Goal: Information Seeking & Learning: Learn about a topic

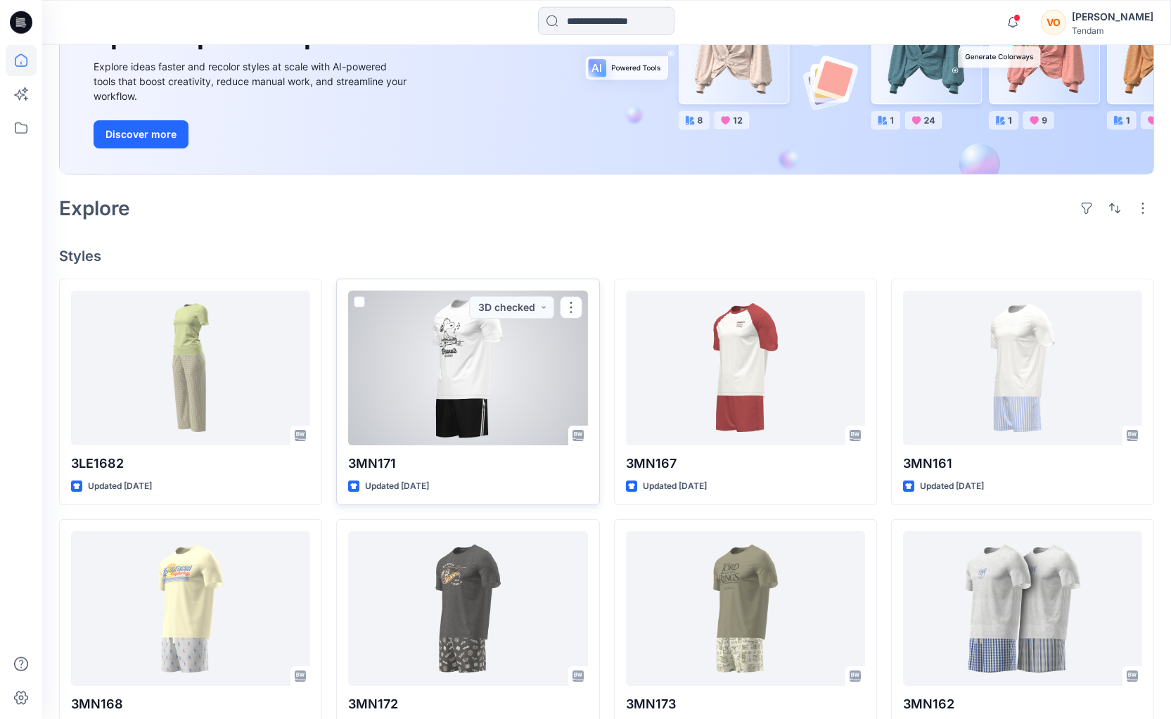
scroll to position [215, 0]
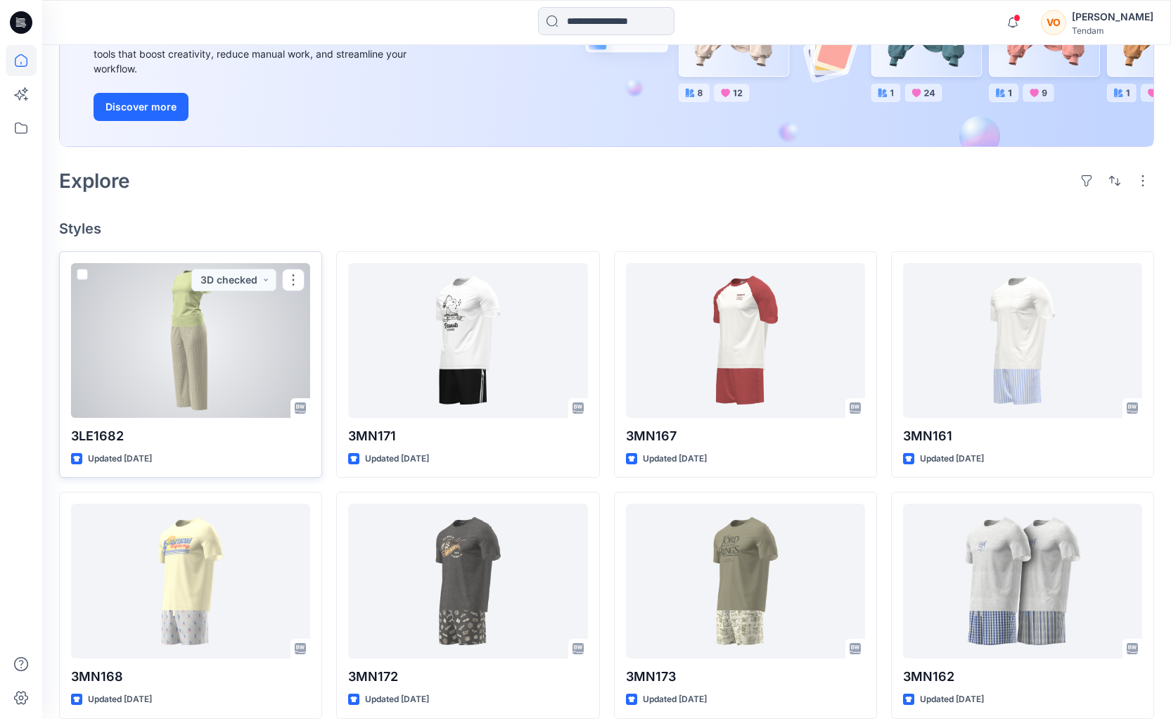
click at [144, 360] on div at bounding box center [190, 340] width 239 height 155
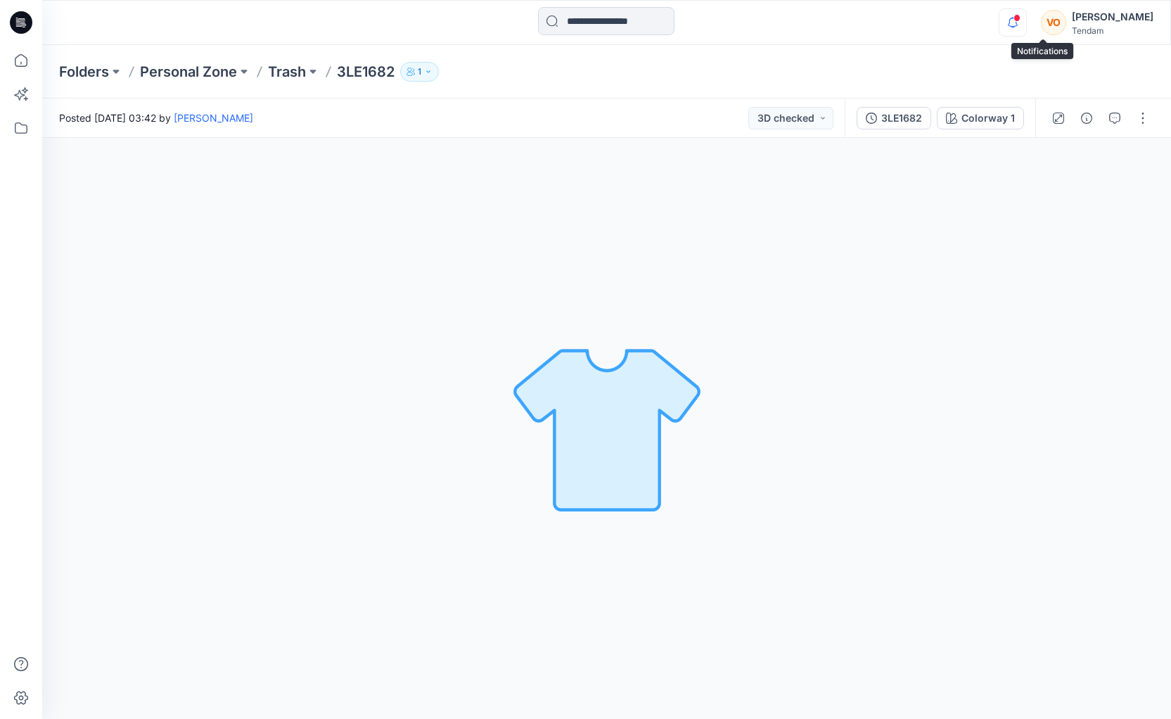
click at [1026, 14] on icon "button" at bounding box center [1012, 22] width 27 height 28
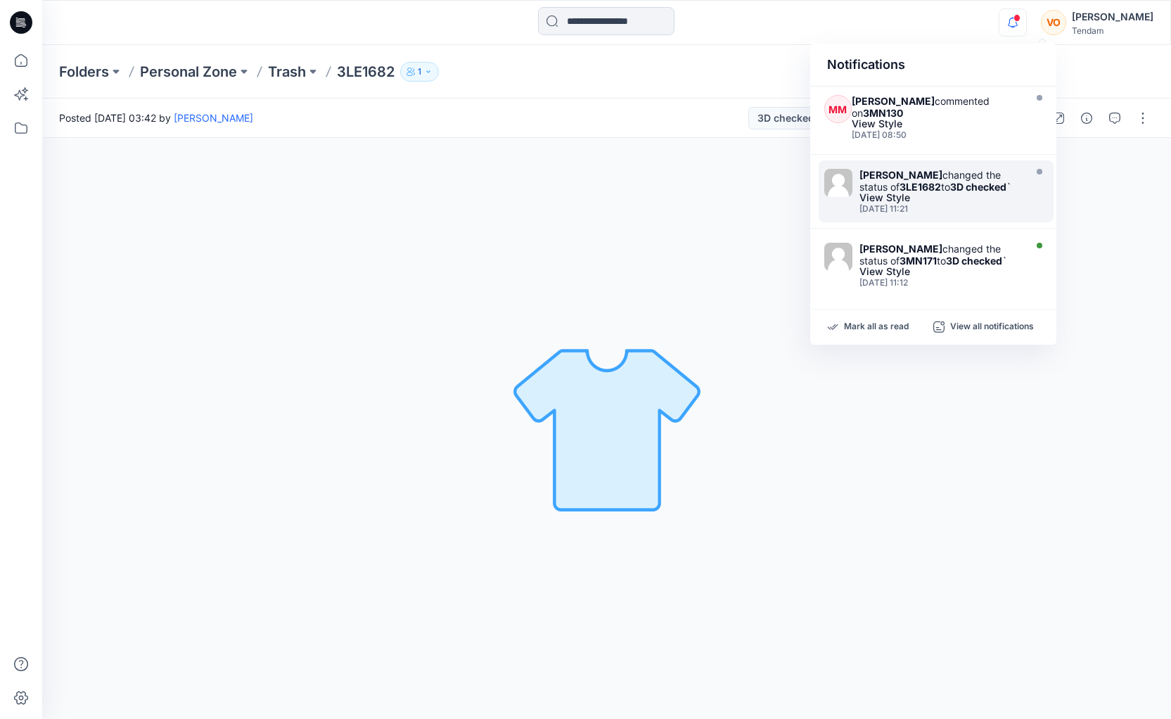
click at [987, 201] on div "View Style" at bounding box center [940, 198] width 162 height 10
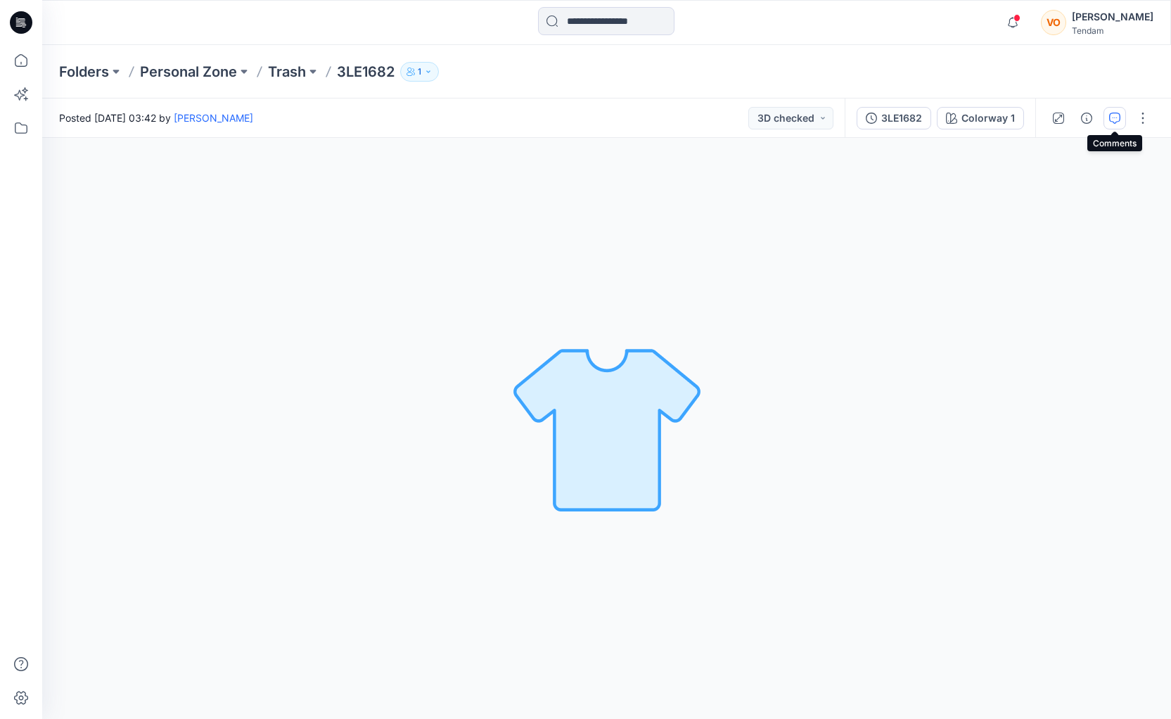
click at [1112, 119] on icon "button" at bounding box center [1114, 118] width 11 height 11
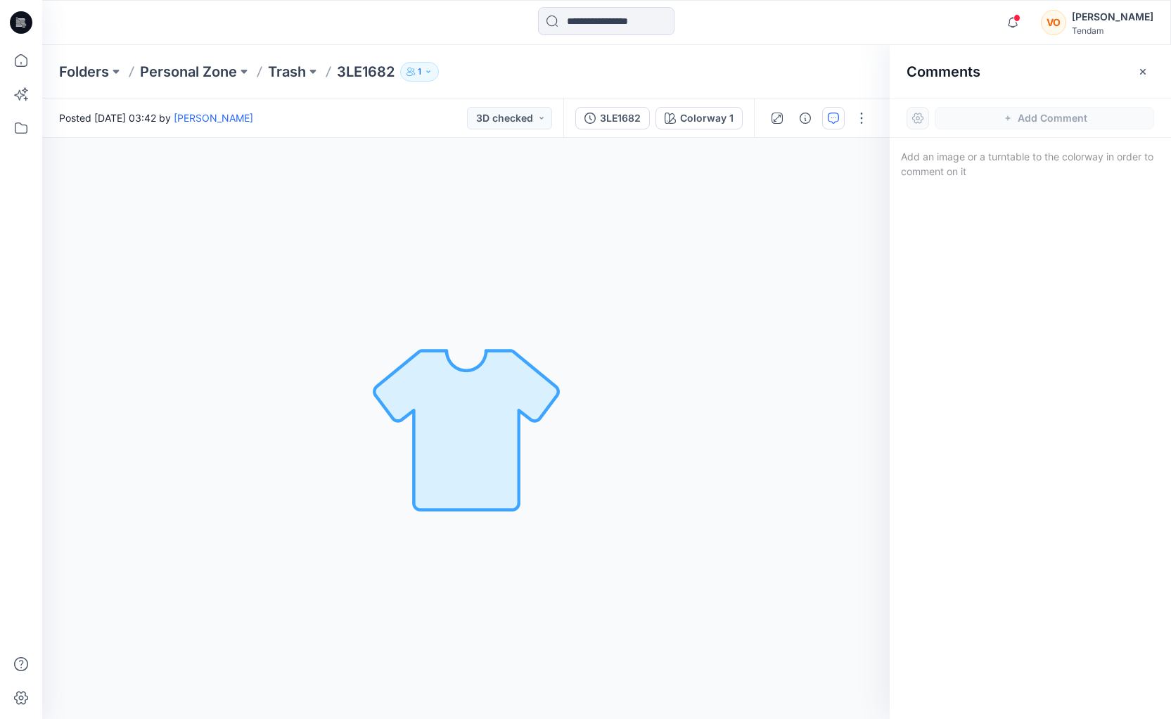
drag, startPoint x: 792, startPoint y: 293, endPoint x: 714, endPoint y: 298, distance: 78.3
click at [714, 298] on div "Colorway 1 Loading... Material Properties Loading..." at bounding box center [465, 428] width 847 height 581
click at [618, 126] on button "3LE1682" at bounding box center [612, 118] width 75 height 23
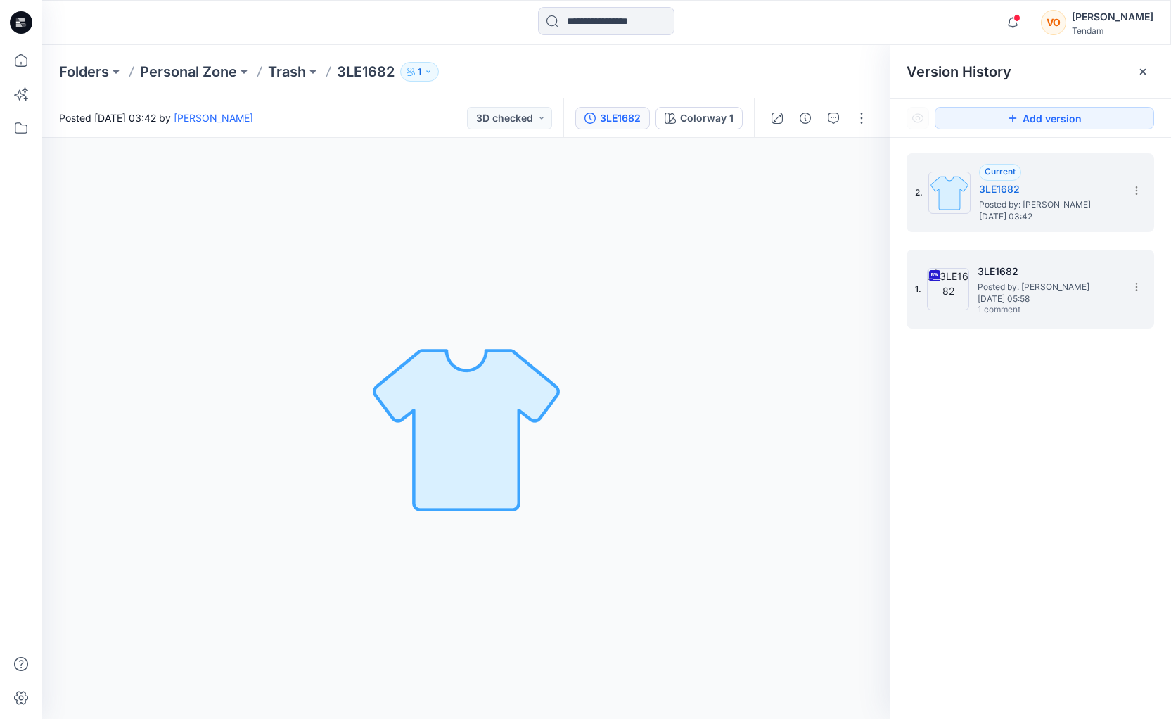
click at [1038, 285] on span "Posted by: [PERSON_NAME]" at bounding box center [1047, 287] width 141 height 14
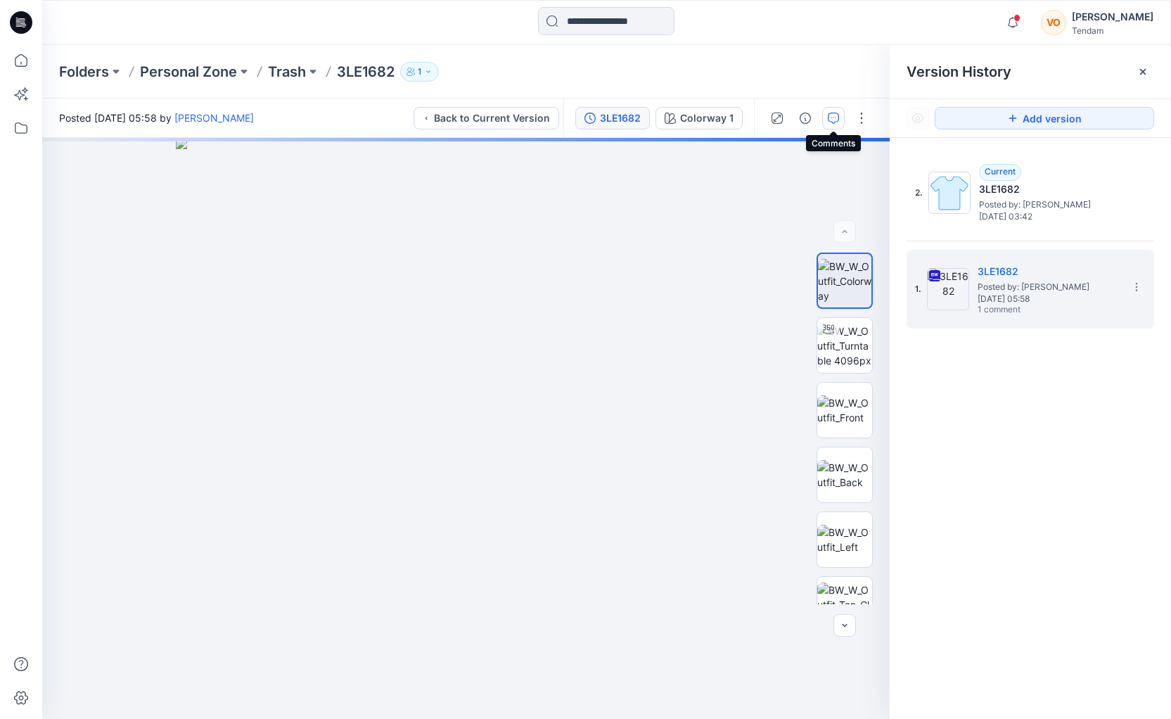
click at [833, 124] on button "button" at bounding box center [833, 118] width 23 height 23
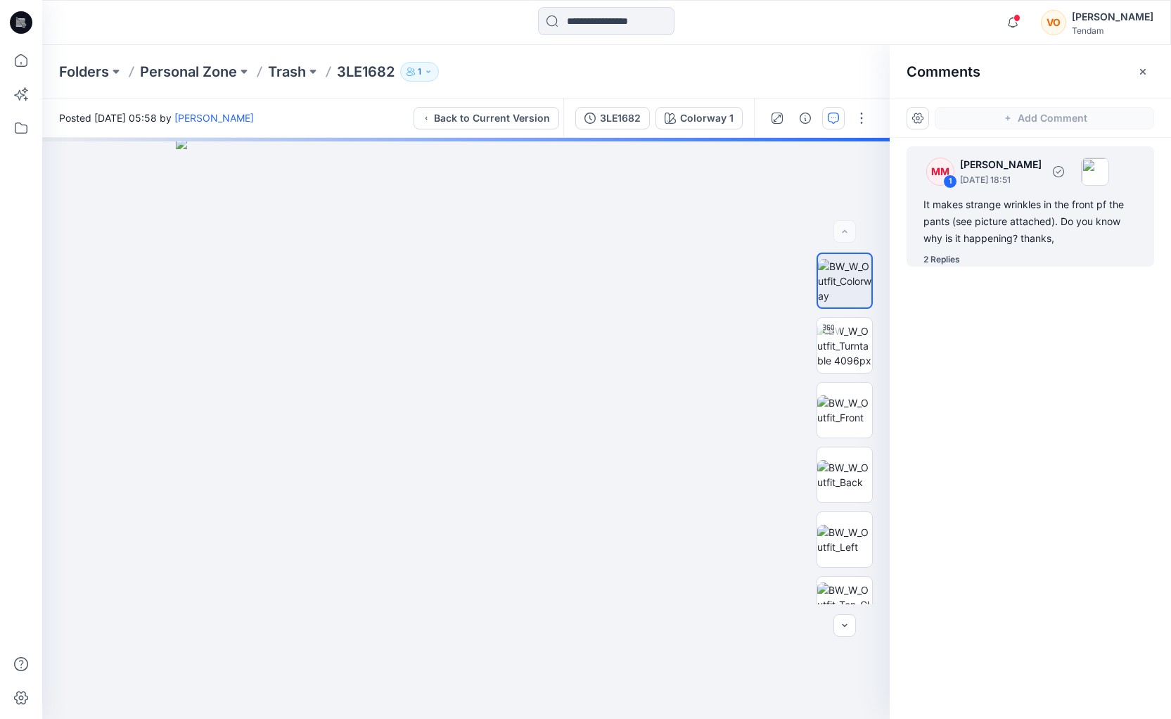
click at [1077, 227] on div "It makes strange wrinkles in the front pf the pants (see picture attached). Do …" at bounding box center [1030, 221] width 214 height 51
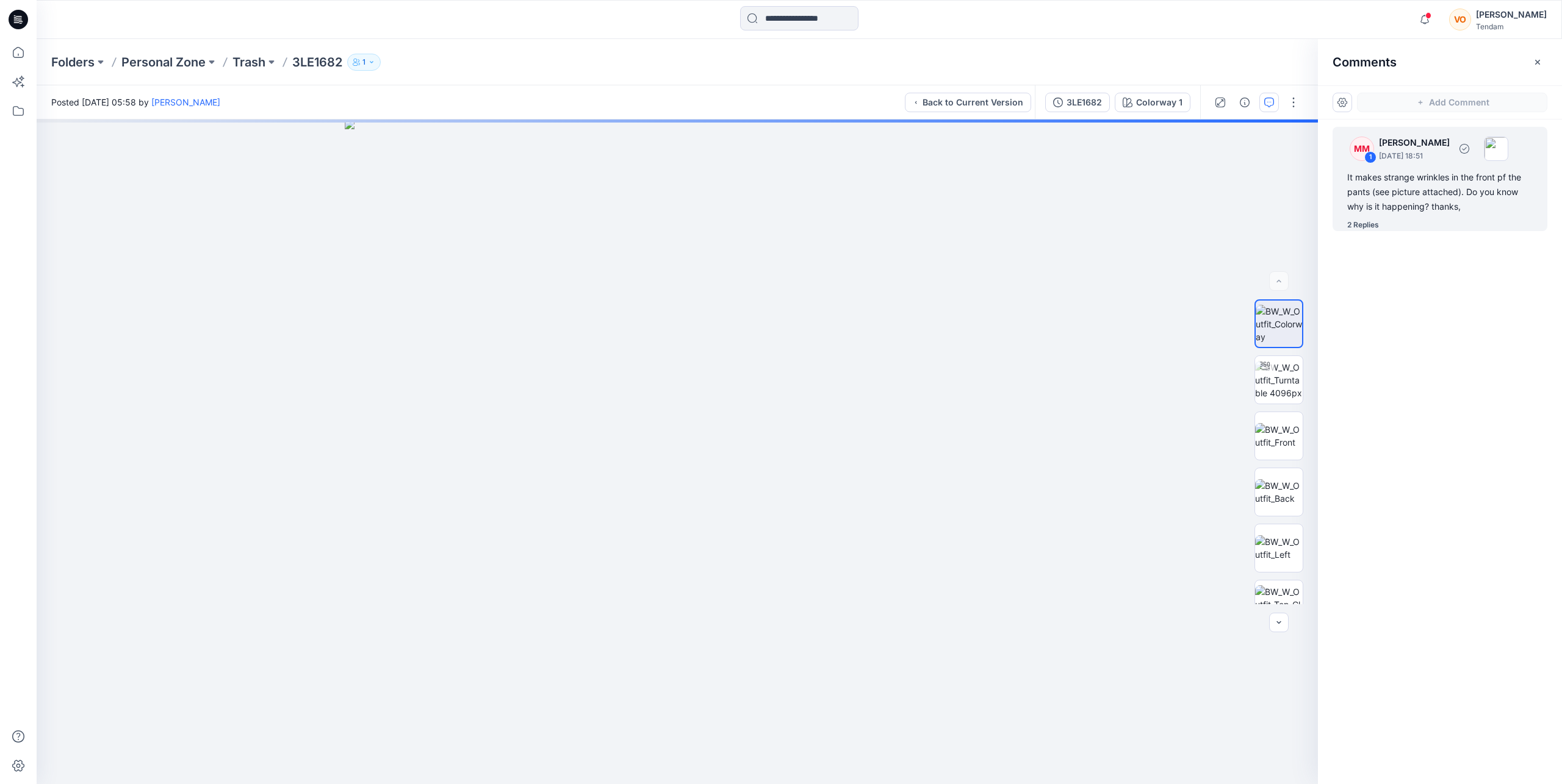
click at [1015, 176] on div "It makes strange wrinkles in the front pf the pants (see picture attached). Do …" at bounding box center [1441, 192] width 186 height 44
click at [1015, 223] on div "2 Replies" at bounding box center [1363, 225] width 32 height 12
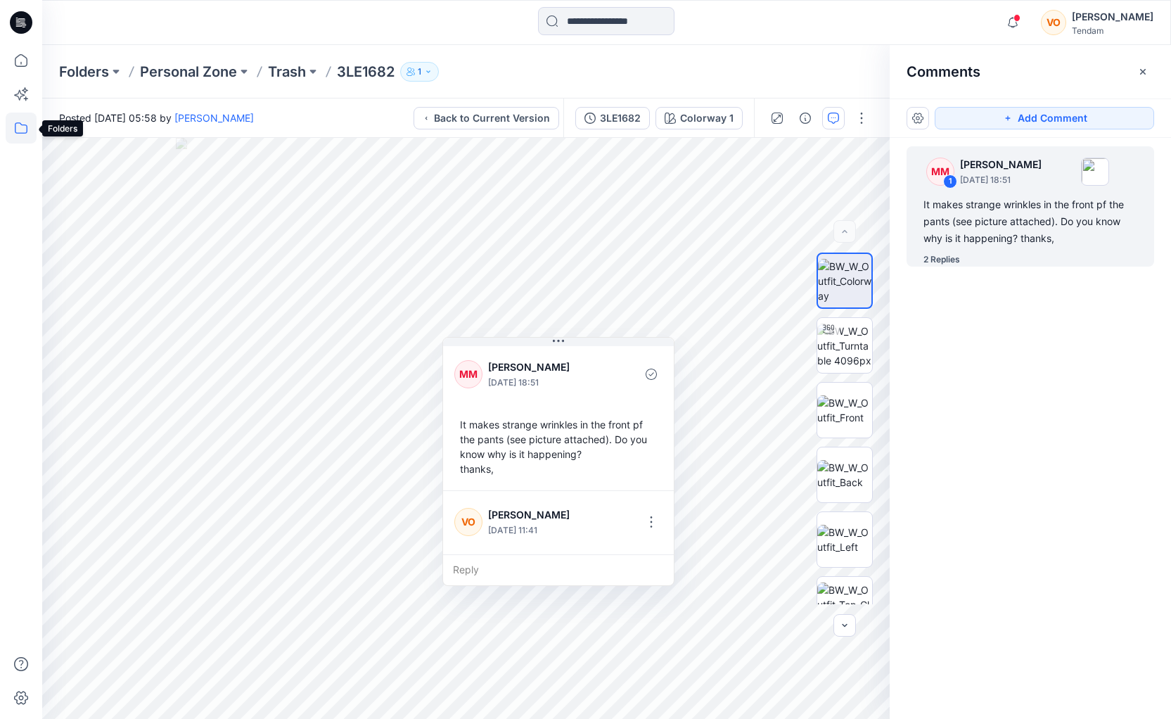
click at [8, 128] on icon at bounding box center [21, 128] width 31 height 31
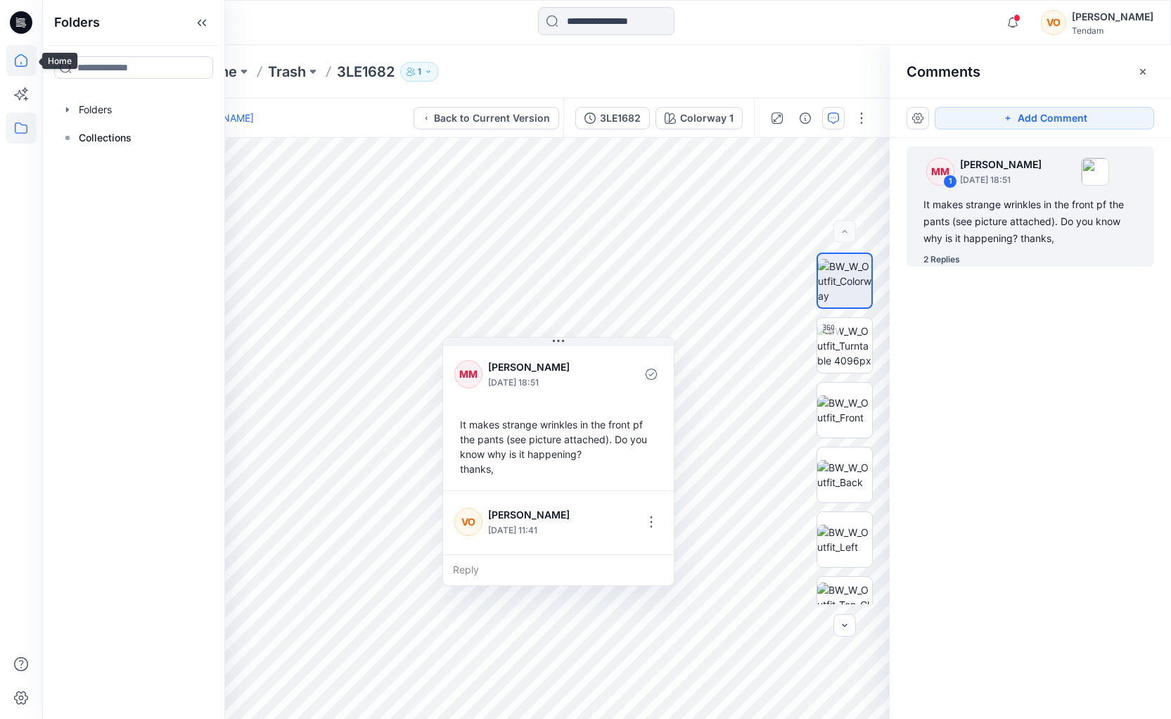
click at [15, 66] on icon at bounding box center [21, 60] width 31 height 31
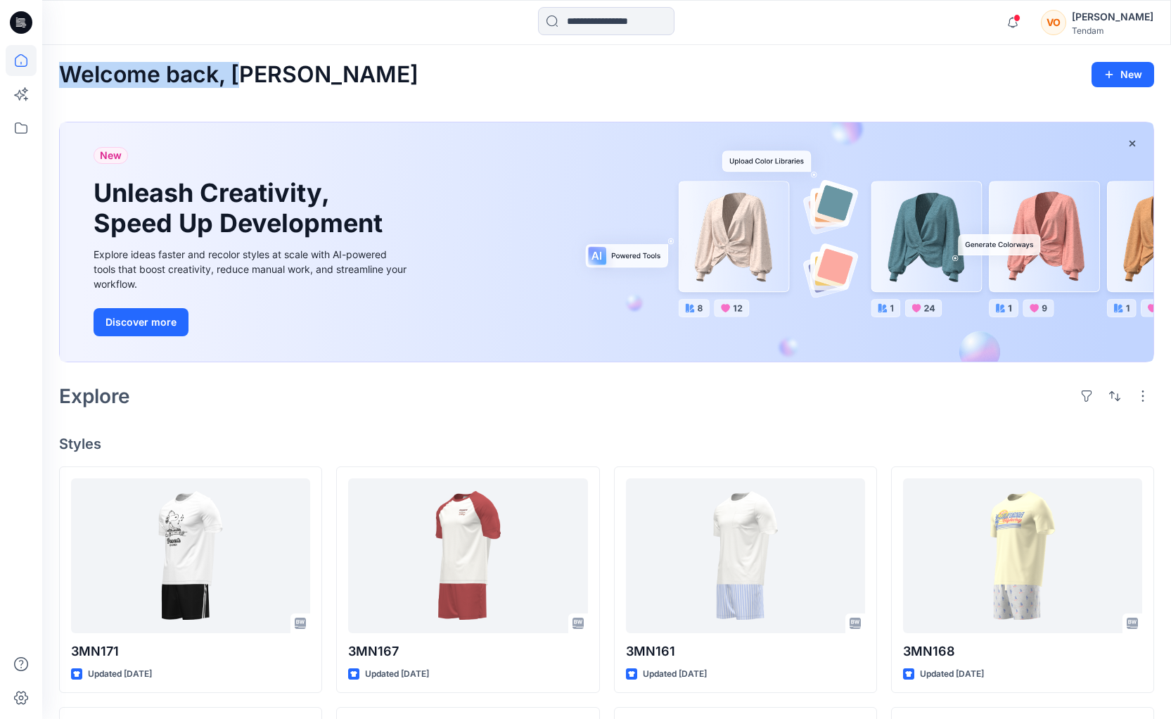
drag, startPoint x: 58, startPoint y: 70, endPoint x: 248, endPoint y: 72, distance: 189.9
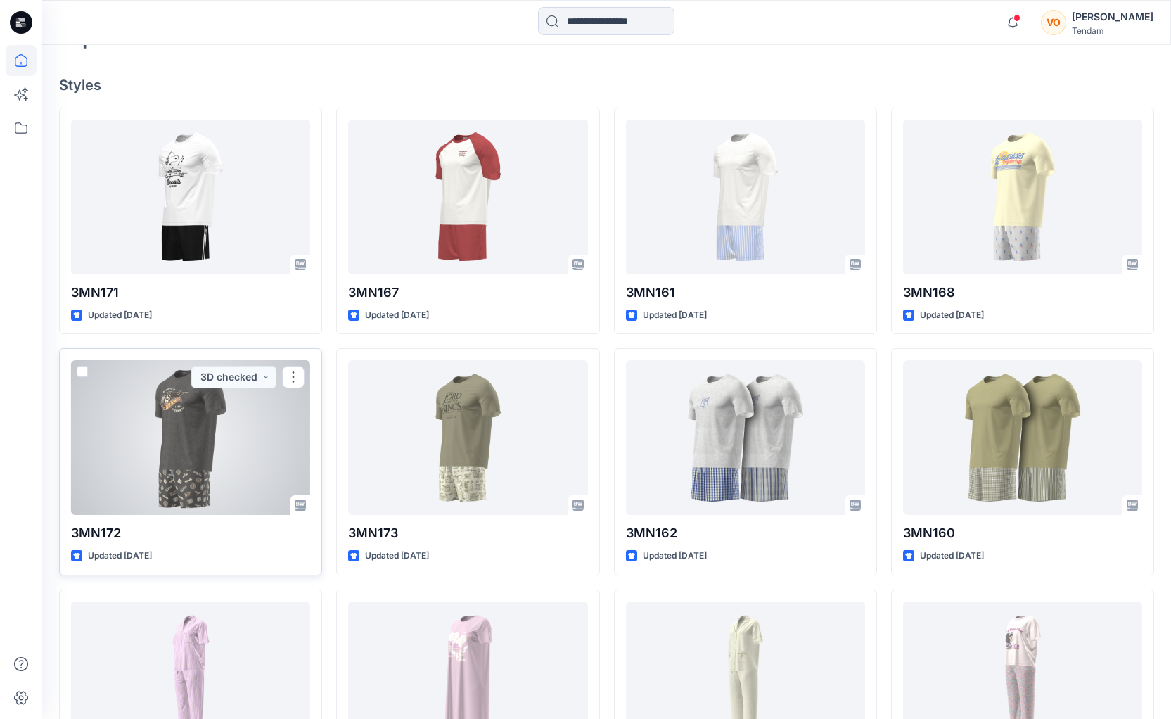
scroll to position [574, 0]
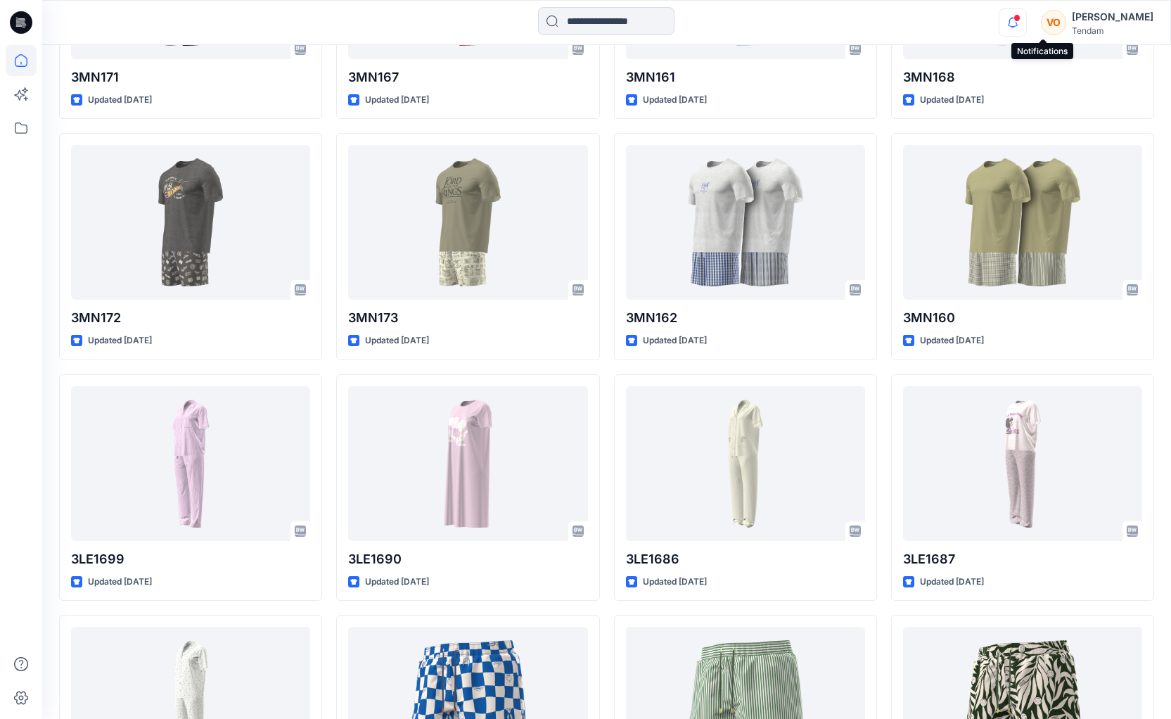
click at [1026, 13] on icon "button" at bounding box center [1012, 22] width 27 height 28
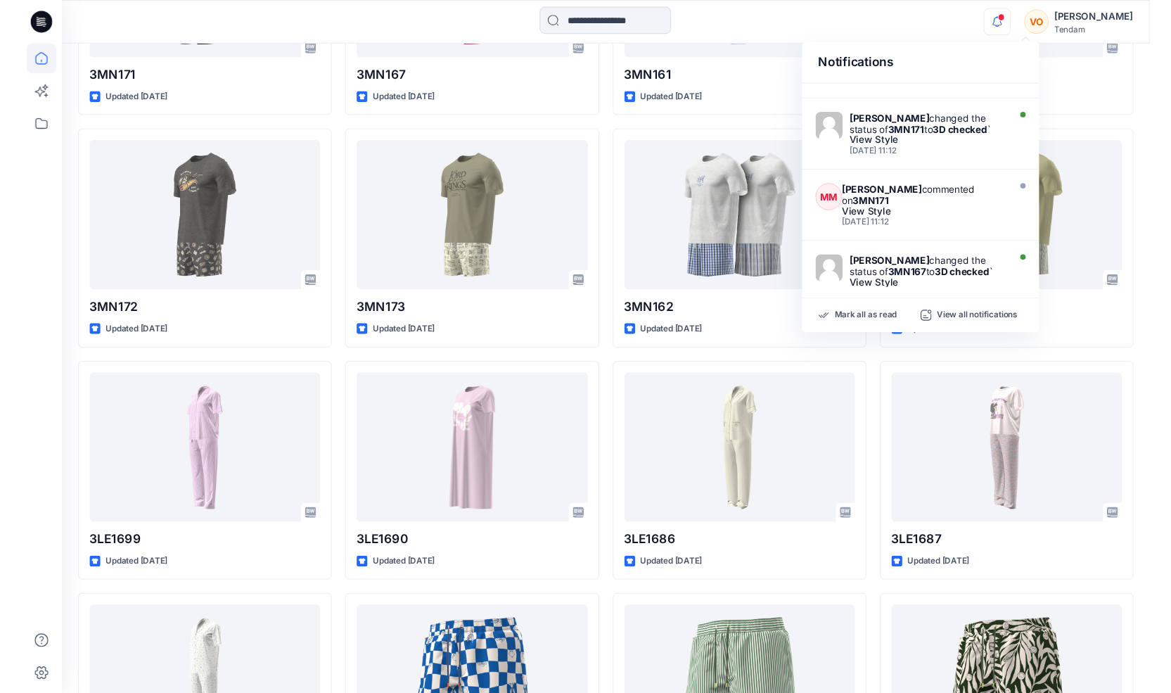
scroll to position [127, 0]
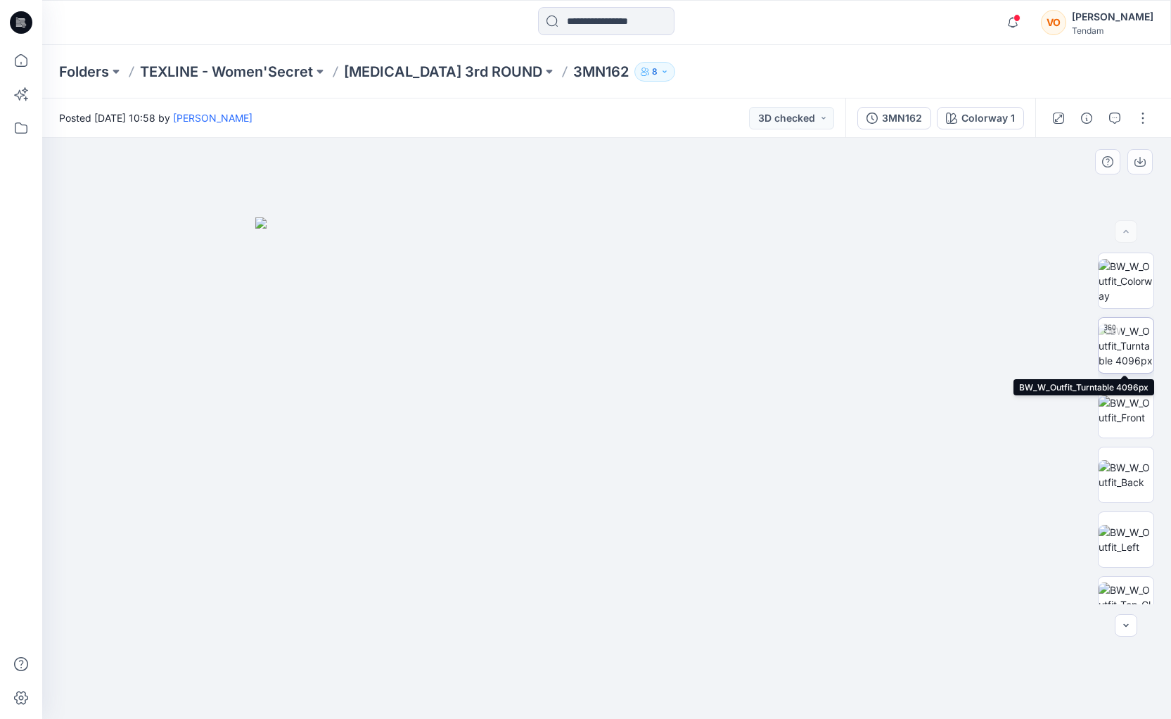
click at [1128, 342] on img at bounding box center [1125, 345] width 55 height 44
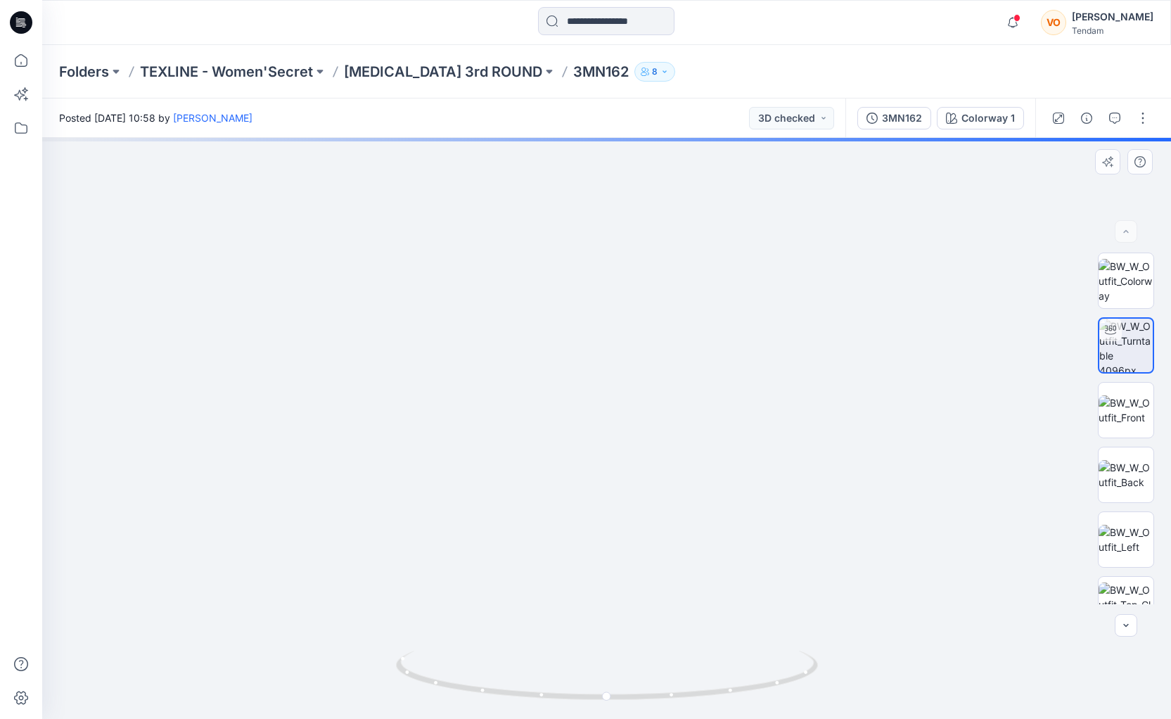
drag, startPoint x: 696, startPoint y: 307, endPoint x: 698, endPoint y: 719, distance: 411.4
drag, startPoint x: 610, startPoint y: 310, endPoint x: 605, endPoint y: 395, distance: 85.3
click at [605, 395] on img at bounding box center [601, 286] width 2083 height 866
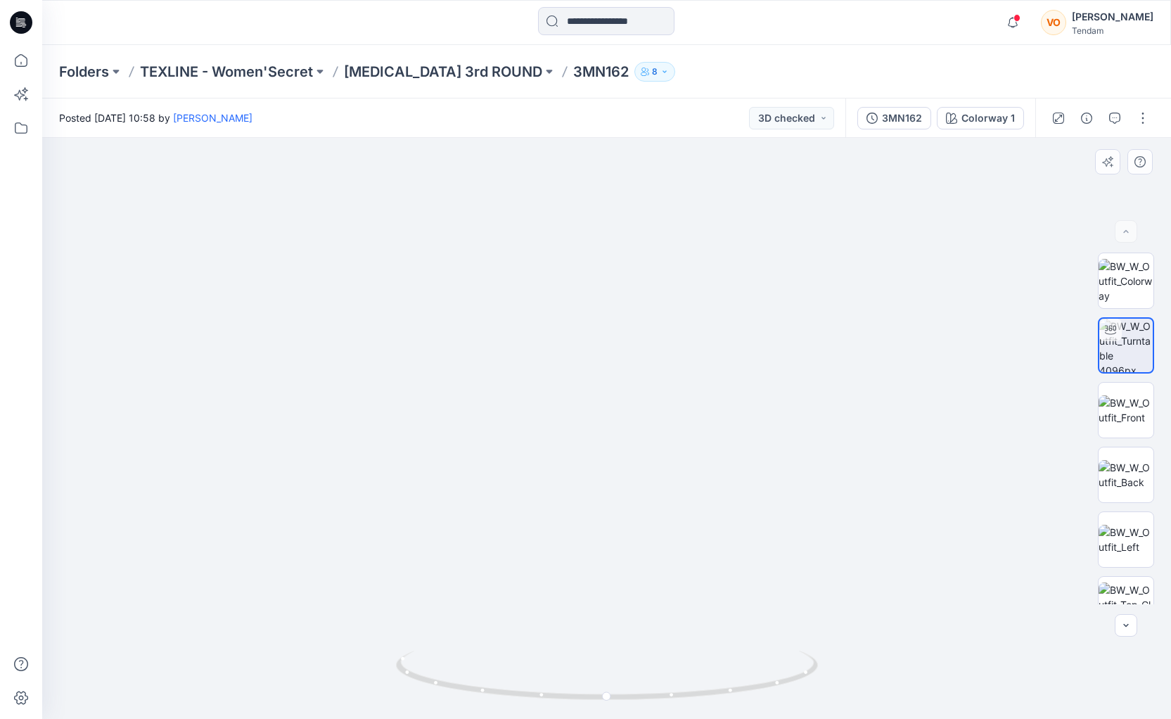
drag, startPoint x: 646, startPoint y: 525, endPoint x: 575, endPoint y: 500, distance: 75.4
click at [575, 500] on img at bounding box center [530, 319] width 1754 height 800
click at [607, 679] on icon at bounding box center [607, 680] width 8 height 8
click at [602, 711] on div at bounding box center [606, 712] width 16 height 16
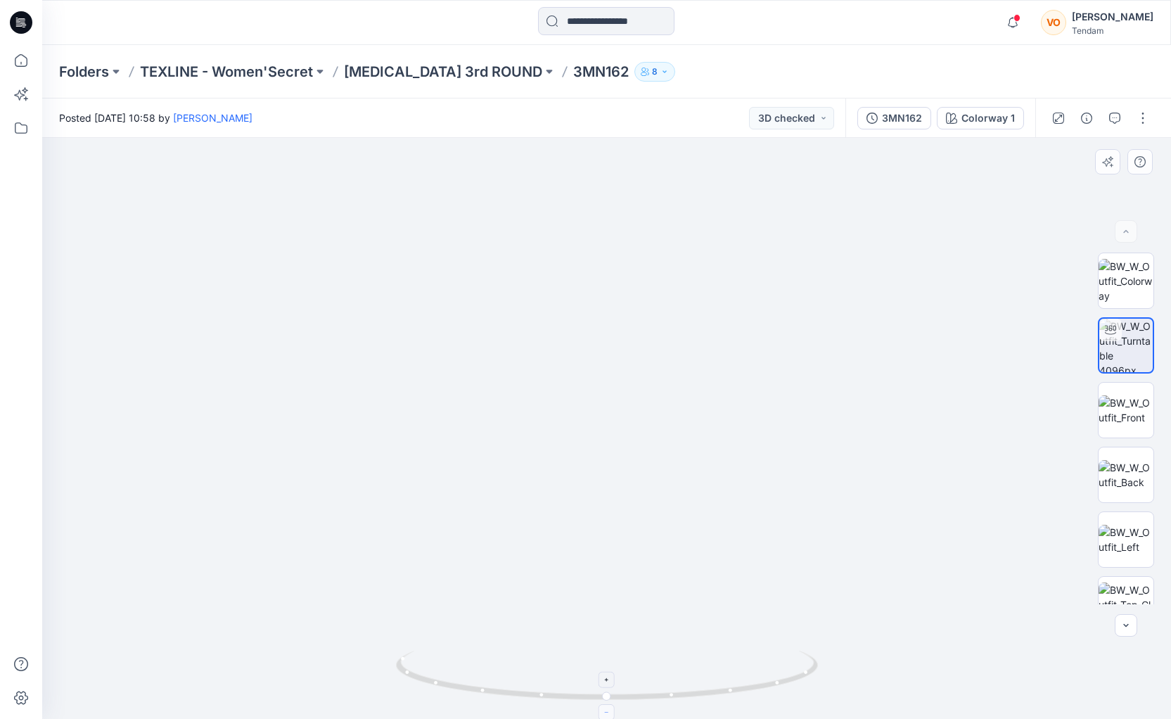
click at [602, 711] on div at bounding box center [606, 712] width 16 height 16
drag, startPoint x: 609, startPoint y: 698, endPoint x: 898, endPoint y: 672, distance: 290.2
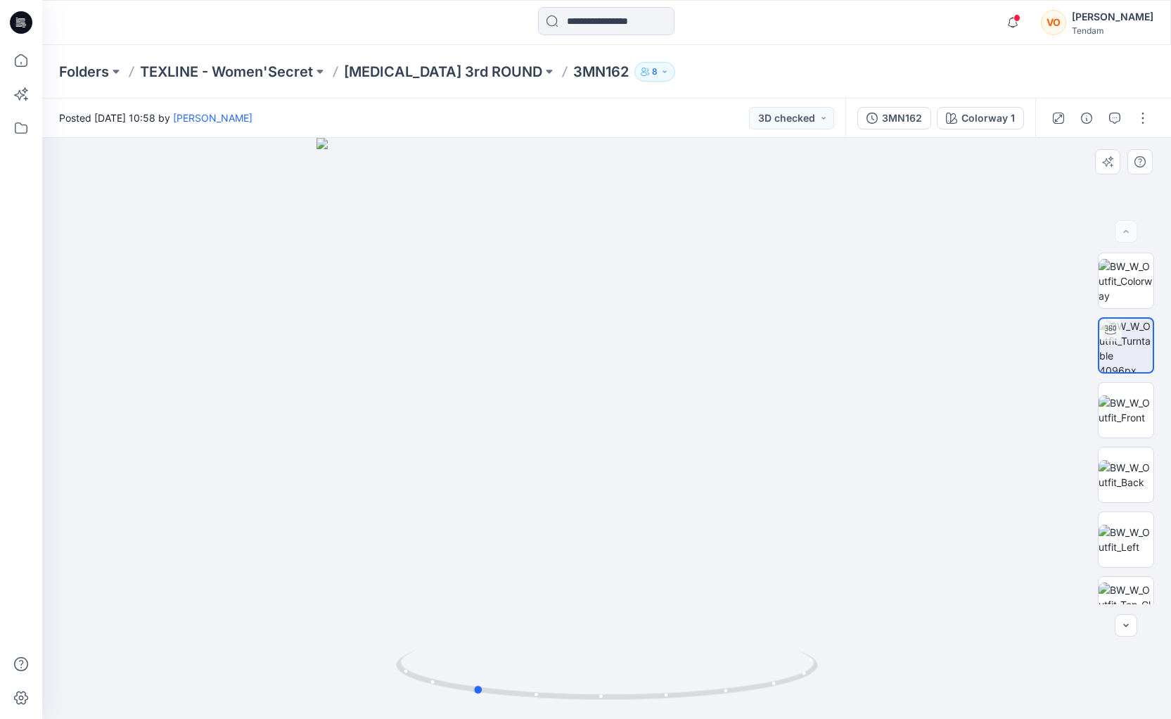
click at [898, 672] on div at bounding box center [606, 428] width 1129 height 581
drag, startPoint x: 482, startPoint y: 692, endPoint x: 672, endPoint y: 690, distance: 190.6
click at [672, 690] on icon at bounding box center [608, 676] width 425 height 53
